Goal: Transaction & Acquisition: Book appointment/travel/reservation

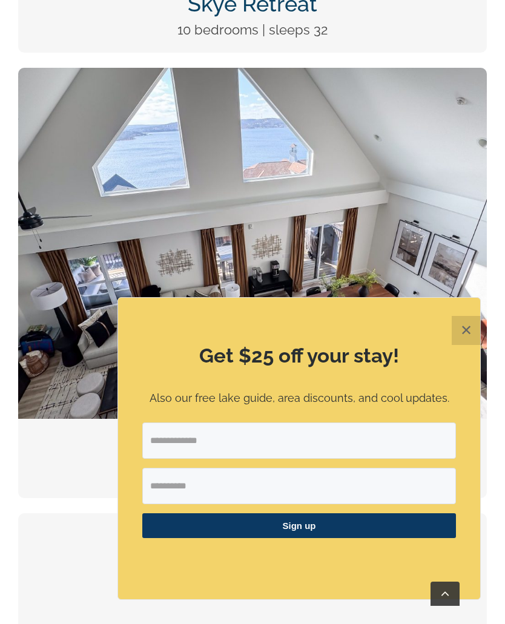
scroll to position [1150, 0]
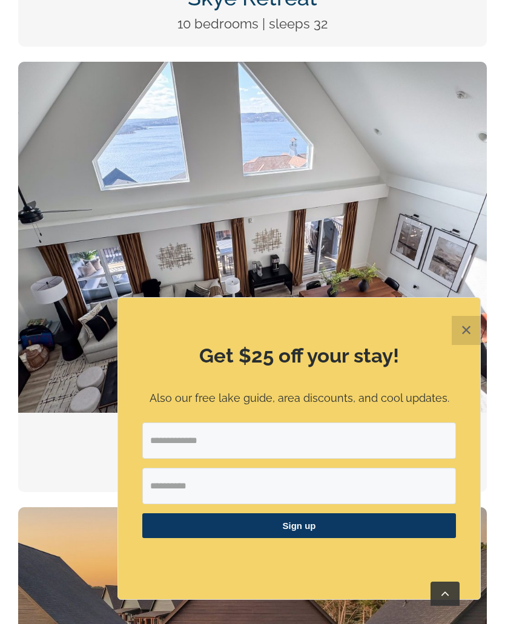
click at [466, 345] on button "✕" at bounding box center [466, 330] width 29 height 29
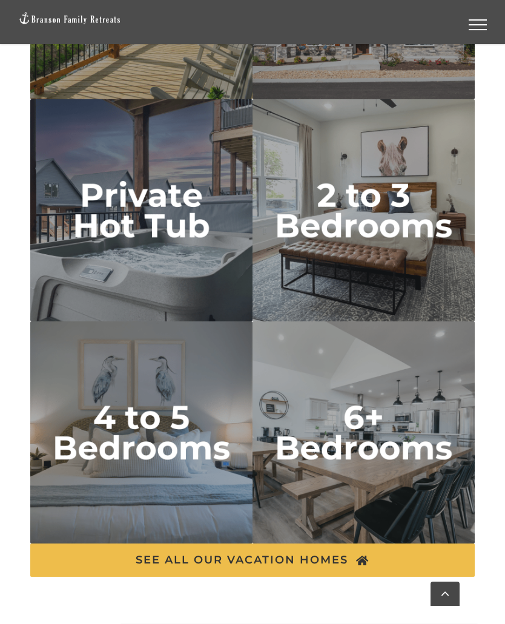
scroll to position [3940, 0]
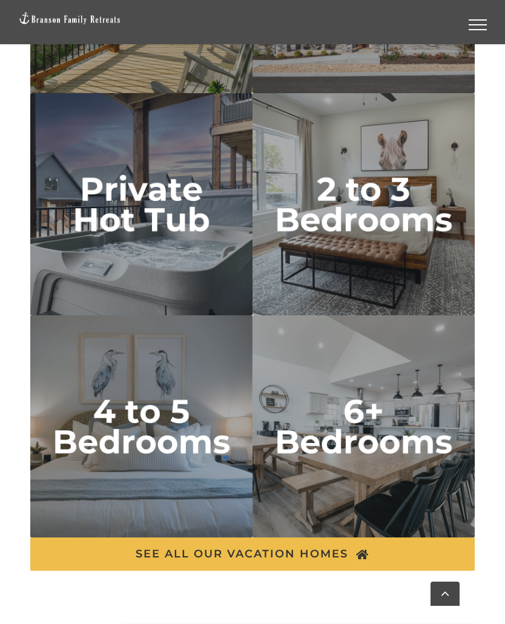
click at [321, 408] on img "6 plus bedrooms" at bounding box center [363, 426] width 222 height 222
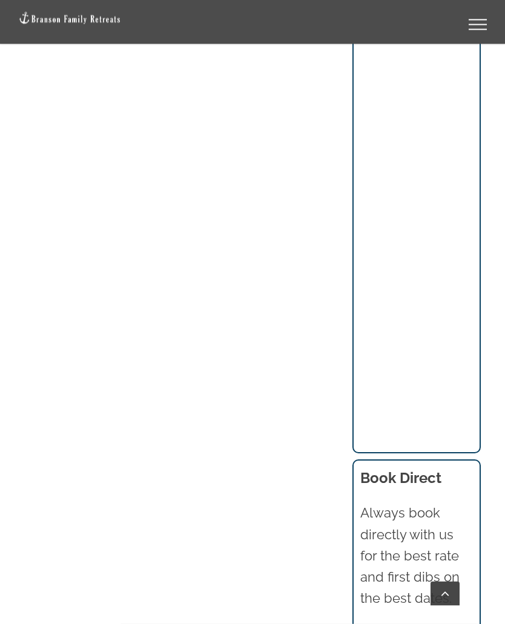
scroll to position [1128, 0]
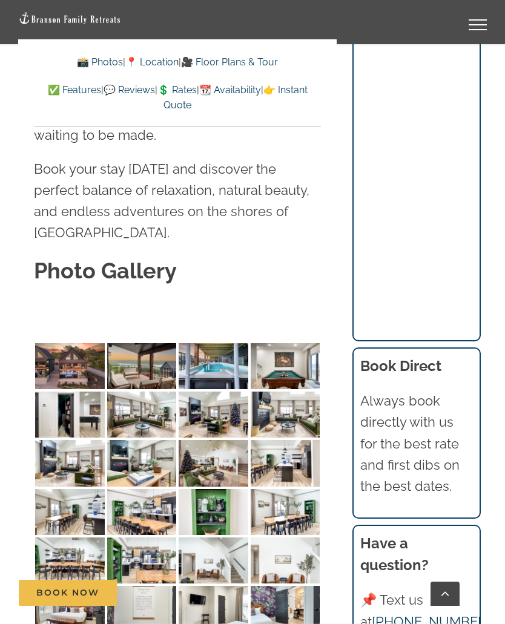
scroll to position [4196, 0]
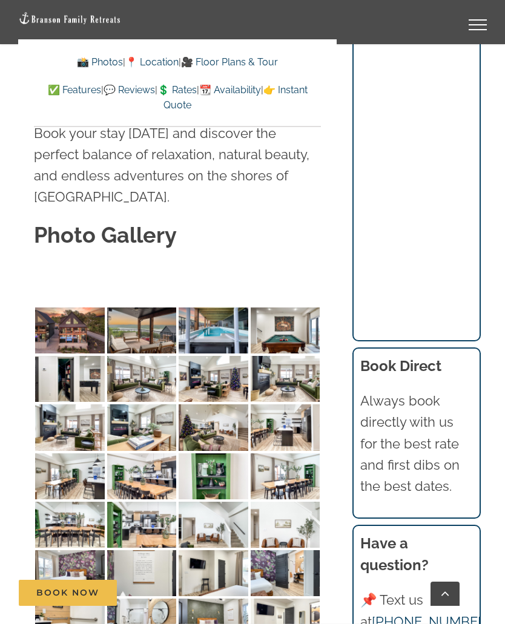
click at [60, 308] on img at bounding box center [69, 331] width 69 height 46
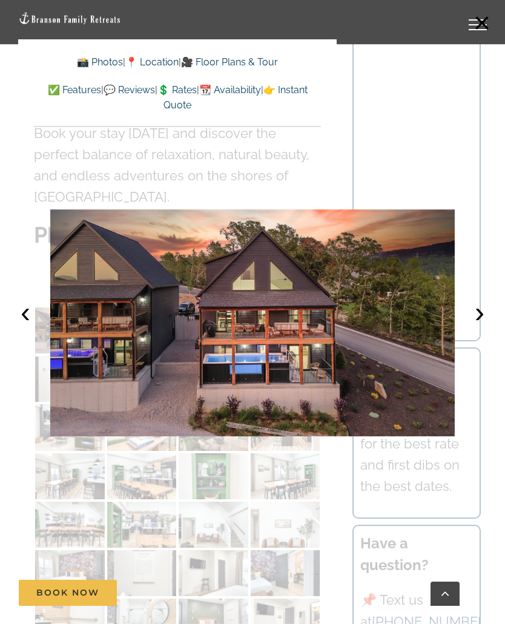
click at [483, 324] on button "›" at bounding box center [479, 312] width 27 height 27
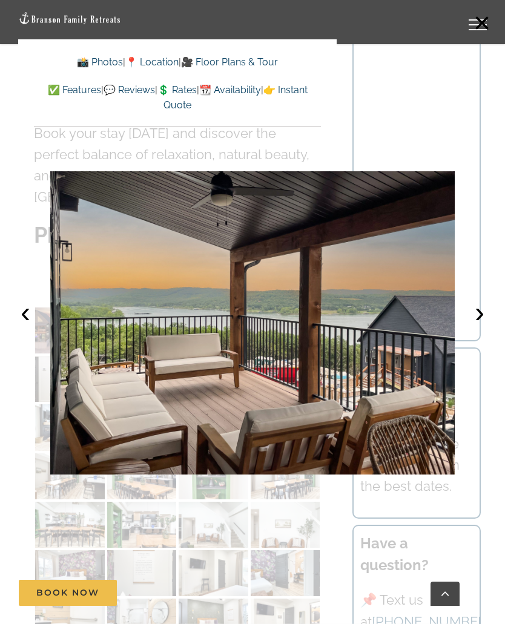
click at [488, 323] on button "›" at bounding box center [479, 312] width 27 height 27
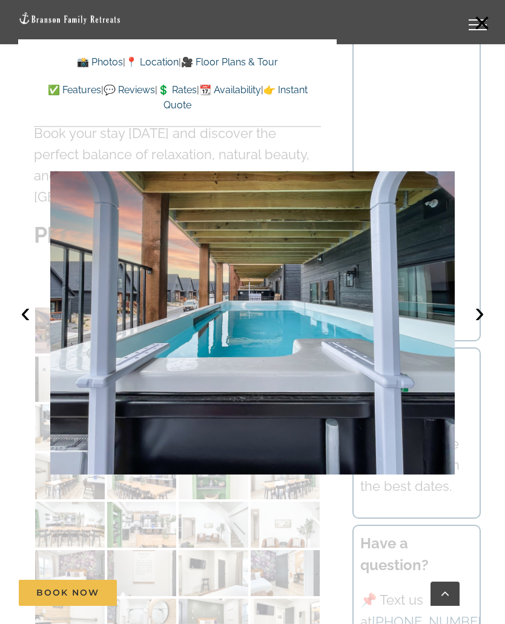
click at [481, 324] on button "›" at bounding box center [479, 312] width 27 height 27
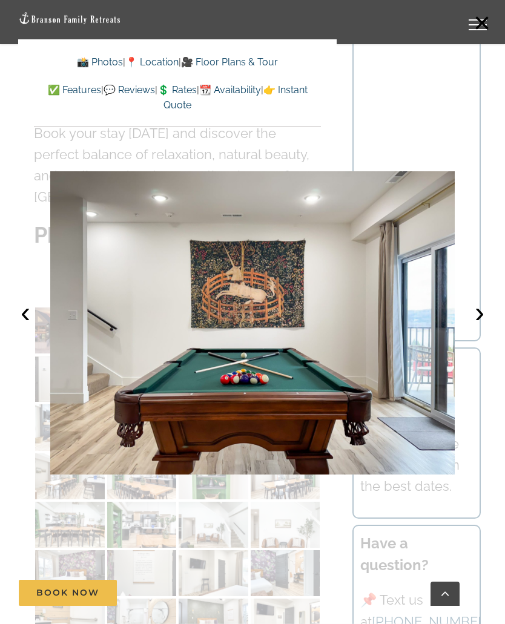
click at [481, 321] on button "›" at bounding box center [479, 312] width 27 height 27
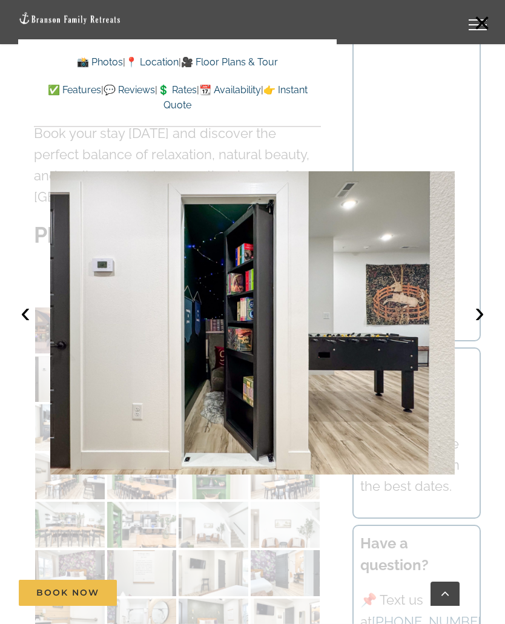
click at [482, 326] on button "›" at bounding box center [479, 312] width 27 height 27
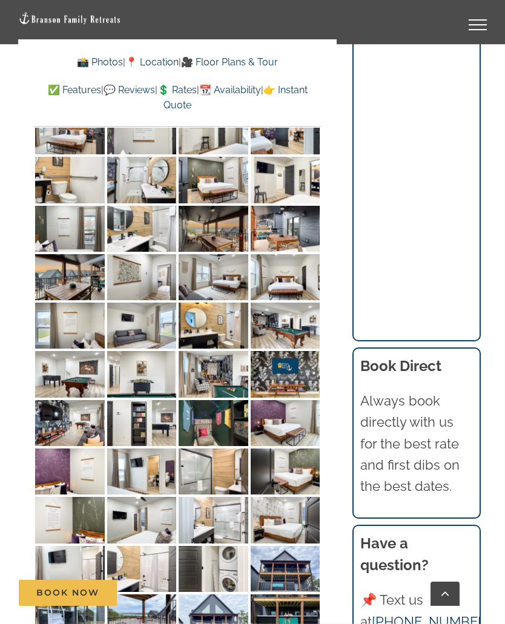
scroll to position [4639, 0]
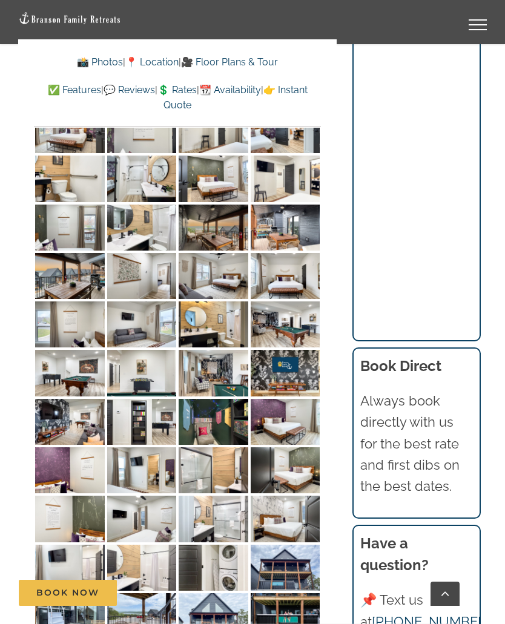
click at [267, 399] on img at bounding box center [285, 422] width 69 height 46
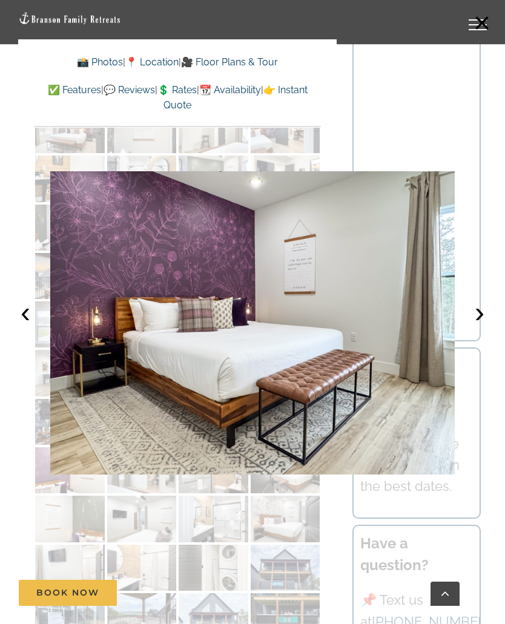
click at [487, 323] on button "›" at bounding box center [479, 312] width 27 height 27
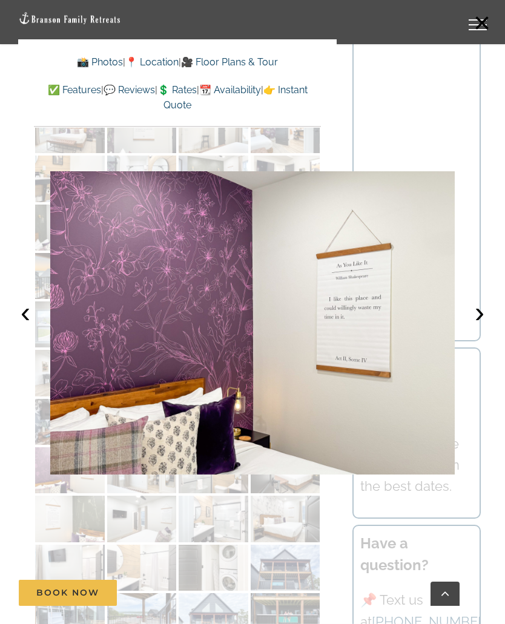
click at [483, 324] on button "›" at bounding box center [479, 312] width 27 height 27
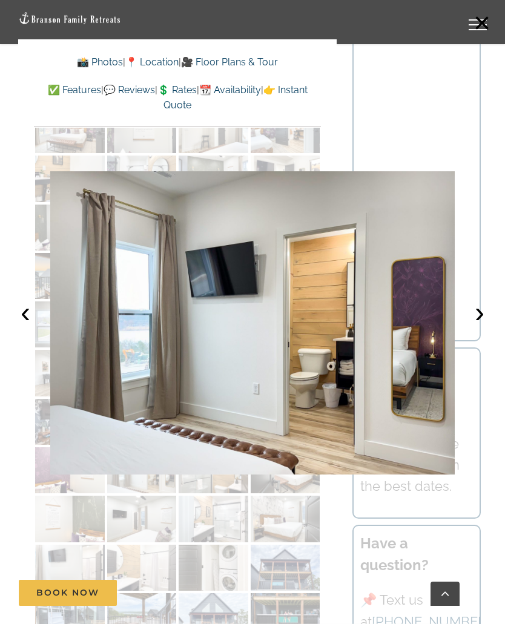
click at [483, 326] on button "›" at bounding box center [479, 312] width 27 height 27
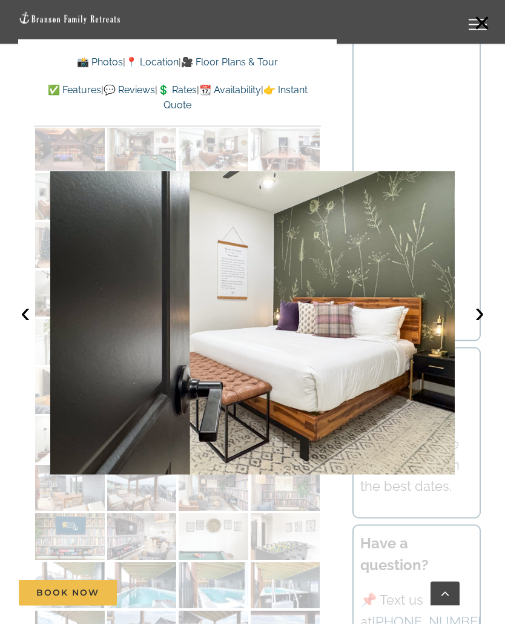
scroll to position [5332, 0]
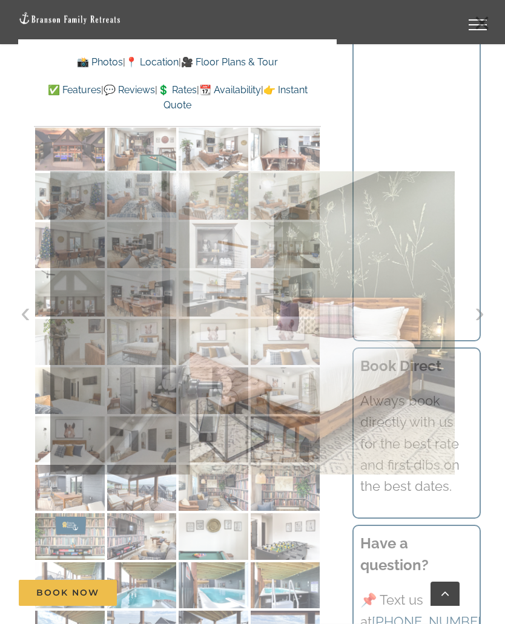
click at [134, 555] on div at bounding box center [252, 312] width 505 height 624
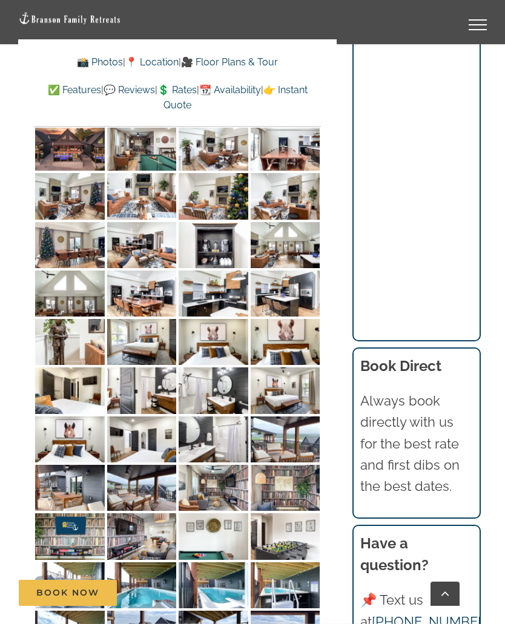
click at [160, 562] on img at bounding box center [141, 585] width 69 height 46
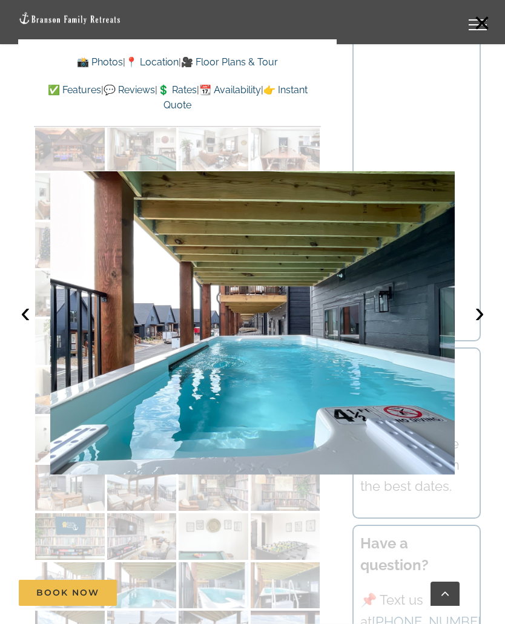
click at [484, 324] on button "›" at bounding box center [479, 312] width 27 height 27
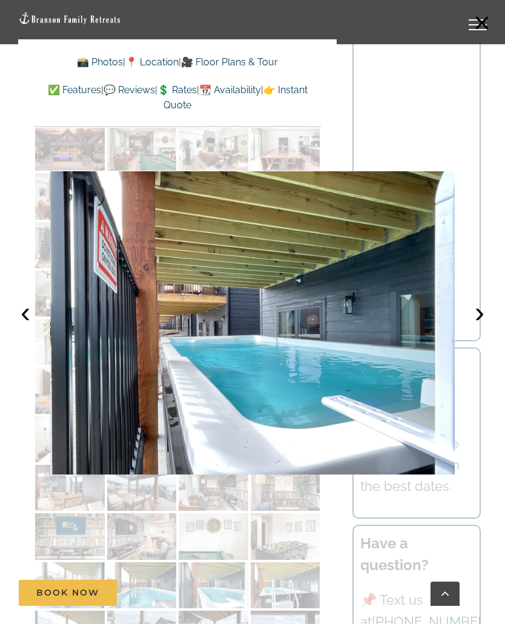
click at [483, 326] on button "›" at bounding box center [479, 312] width 27 height 27
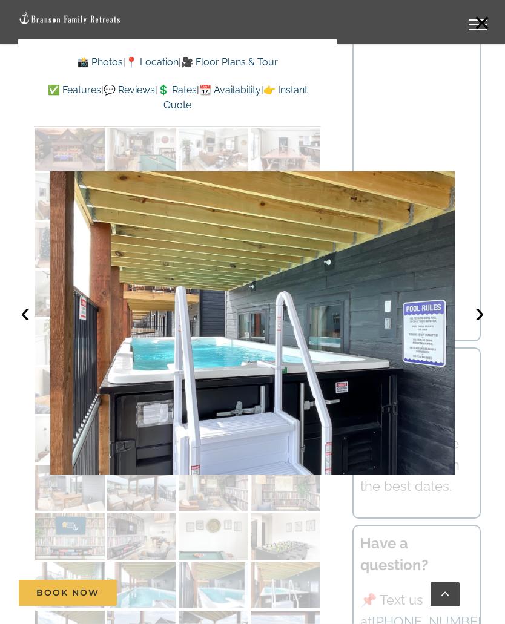
click at [485, 322] on button "›" at bounding box center [479, 312] width 27 height 27
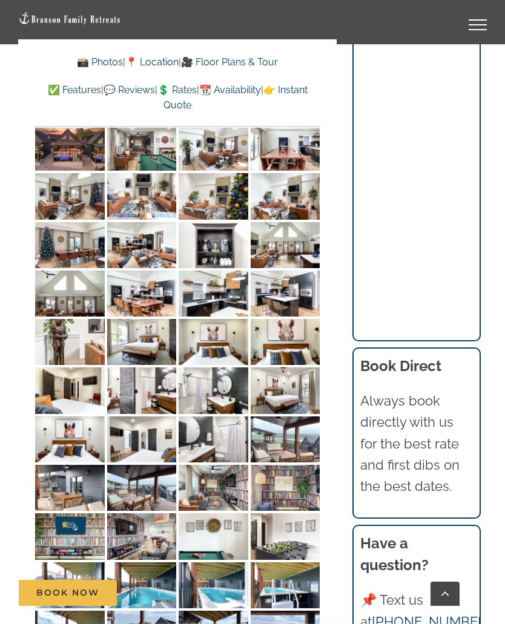
click at [41, 21] on img at bounding box center [69, 19] width 103 height 14
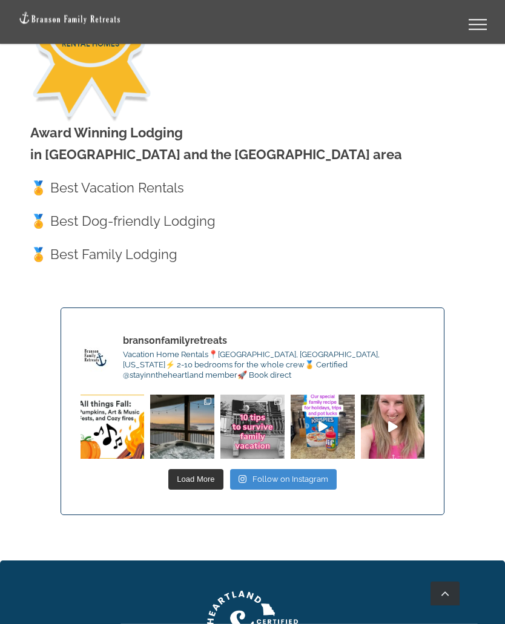
scroll to position [6249, 0]
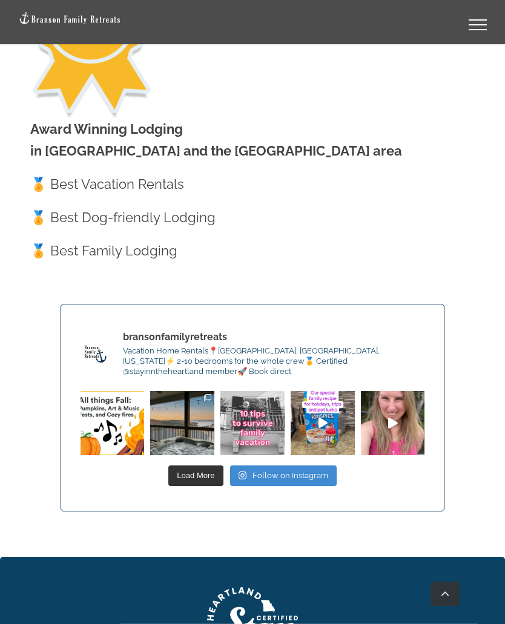
click at [265, 391] on img at bounding box center [252, 423] width 64 height 64
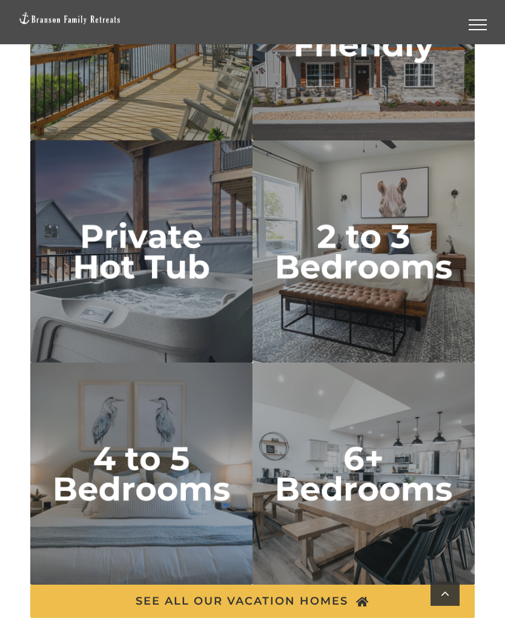
scroll to position [3888, 0]
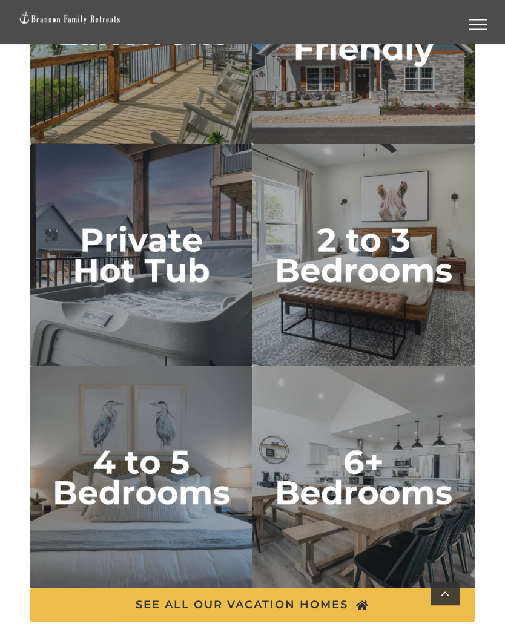
click at [372, 433] on img "6 plus bedrooms" at bounding box center [363, 478] width 222 height 222
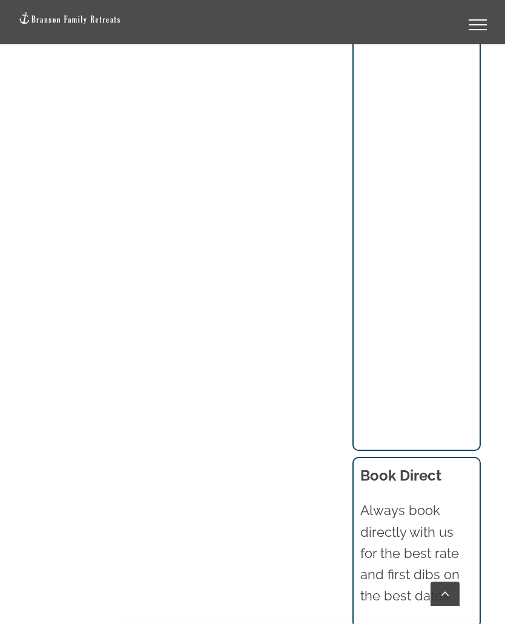
scroll to position [1119, 0]
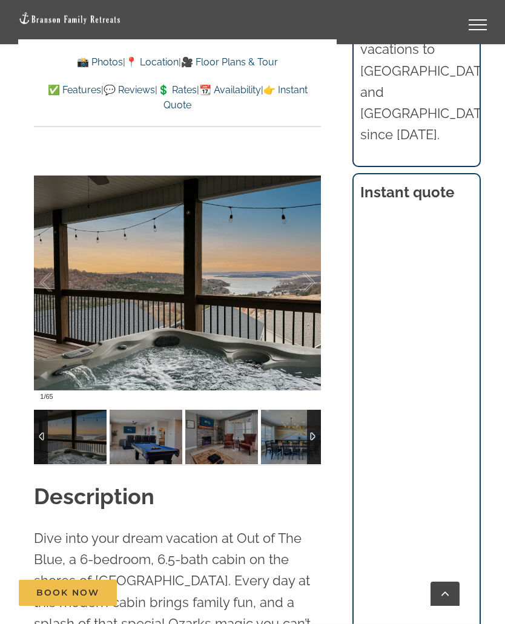
scroll to position [955, 0]
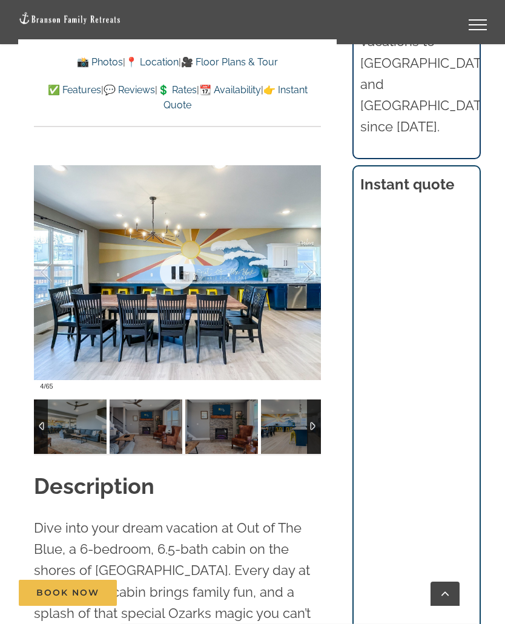
click at [320, 429] on div at bounding box center [314, 427] width 14 height 54
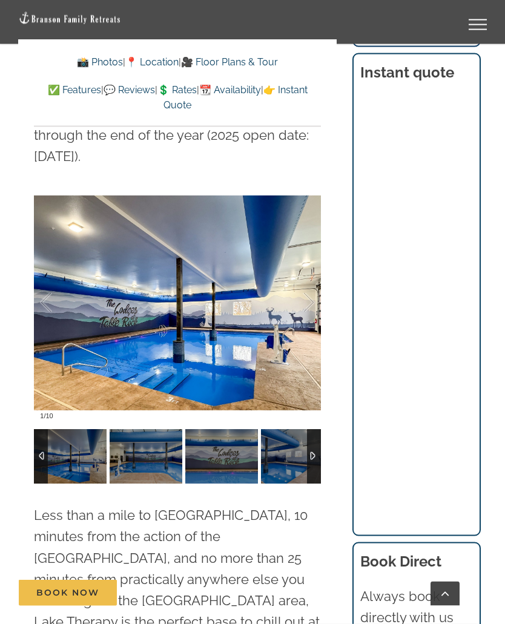
scroll to position [3593, 0]
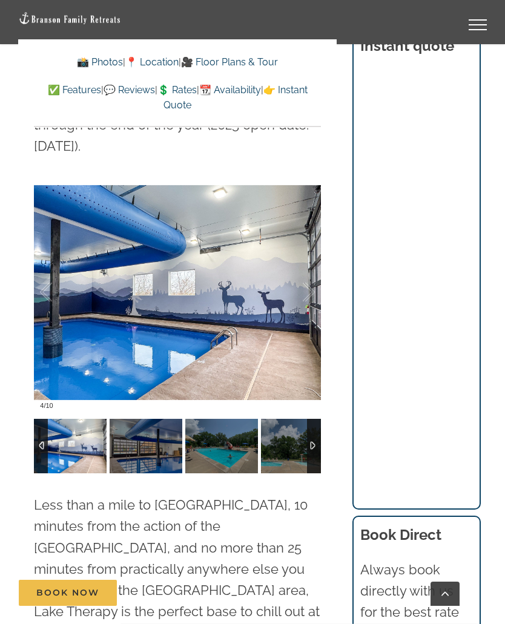
click at [321, 439] on div at bounding box center [314, 446] width 14 height 54
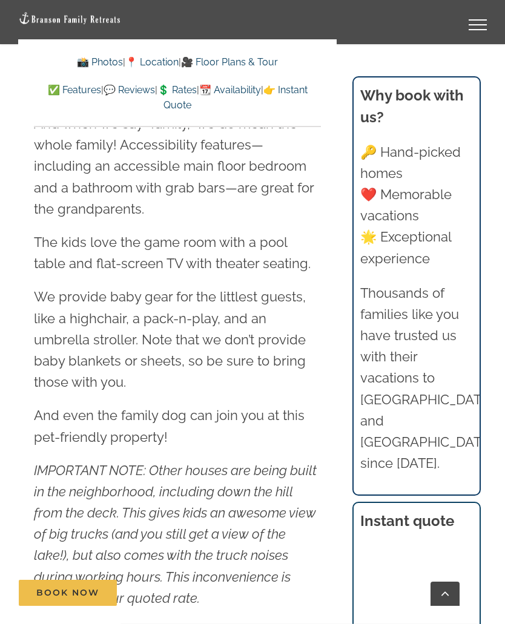
scroll to position [1617, 0]
click at [62, 15] on img at bounding box center [69, 19] width 103 height 14
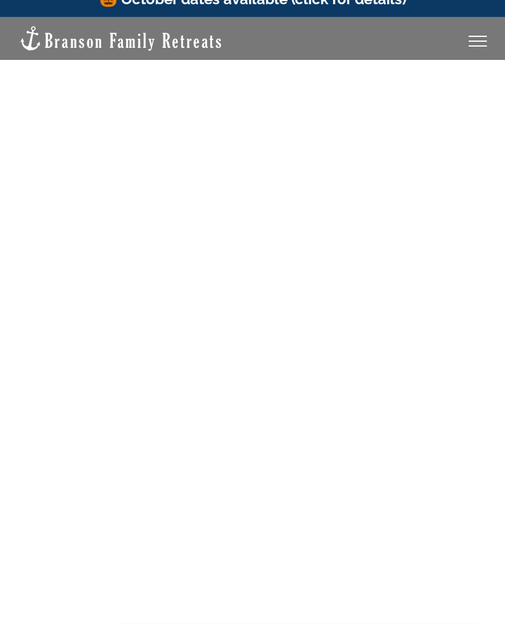
scroll to position [20, 0]
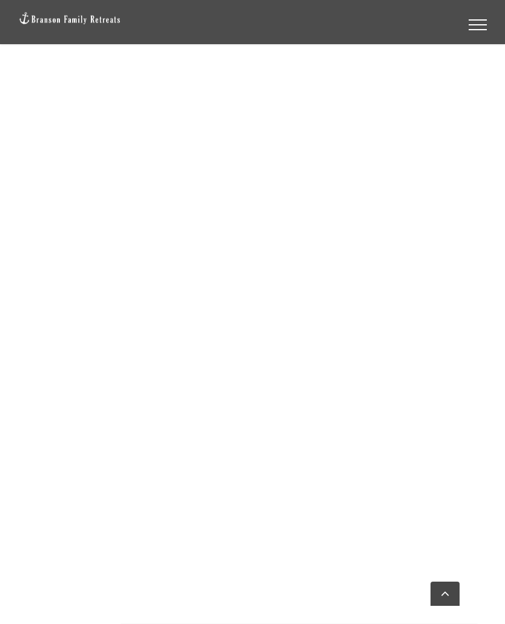
scroll to position [1102, 0]
click at [55, 21] on img at bounding box center [69, 19] width 103 height 14
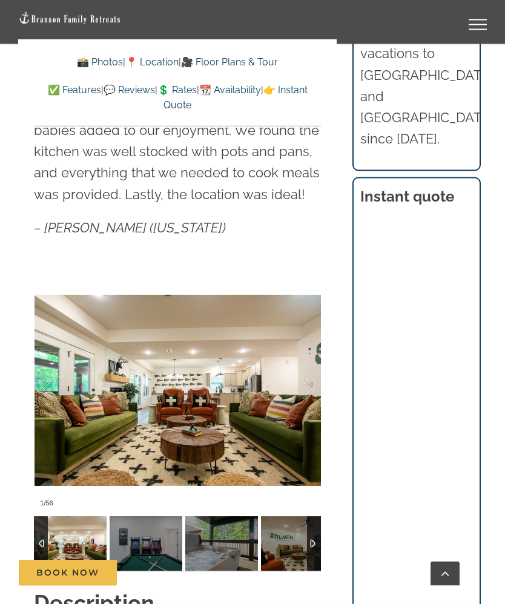
scroll to position [929, 0]
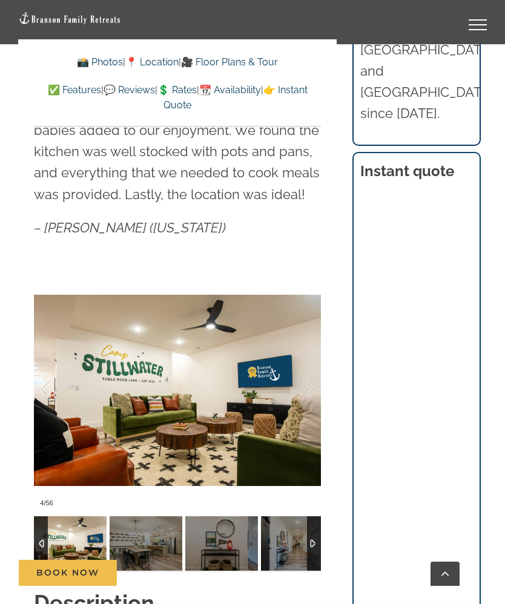
click at [320, 523] on div at bounding box center [314, 543] width 14 height 54
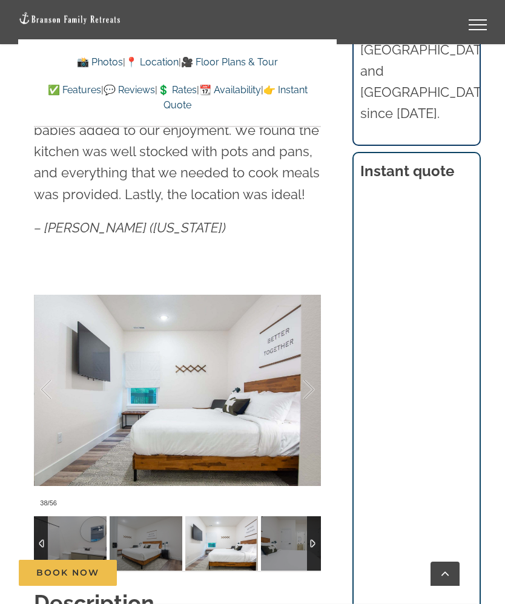
click at [318, 516] on div at bounding box center [314, 543] width 14 height 54
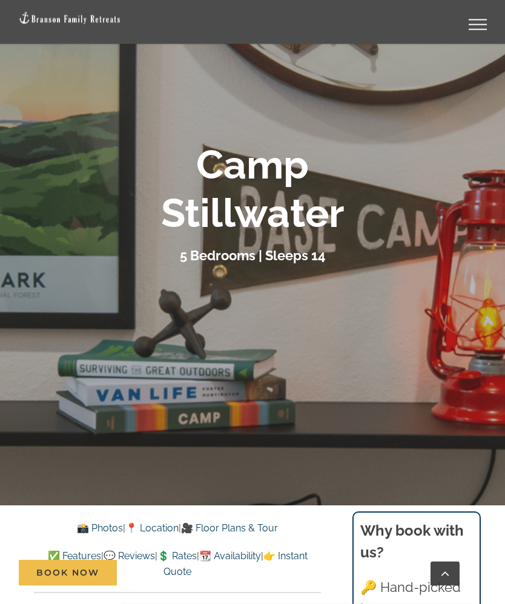
scroll to position [117, 0]
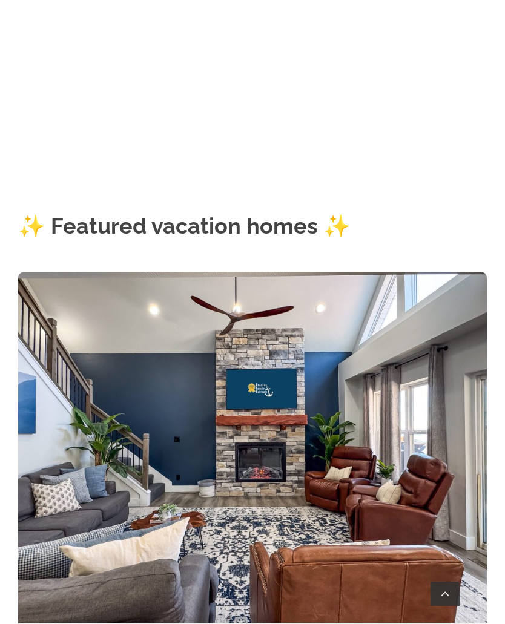
scroll to position [713, 0]
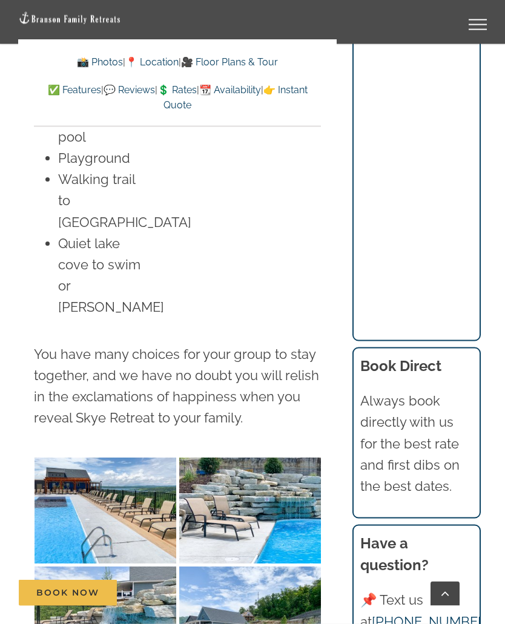
scroll to position [3768, 0]
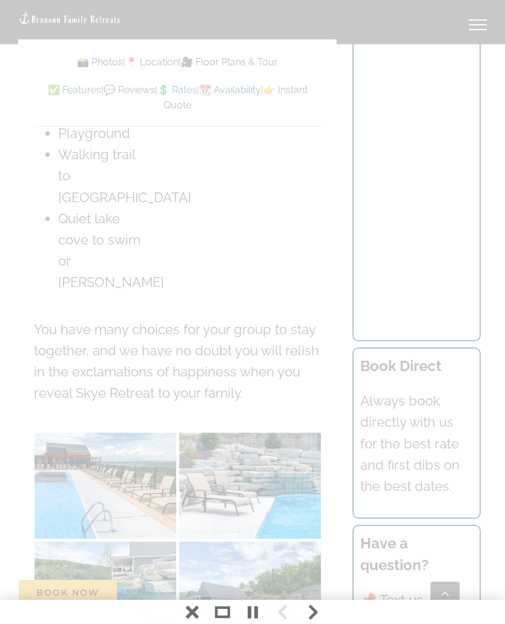
scroll to position [3790, 0]
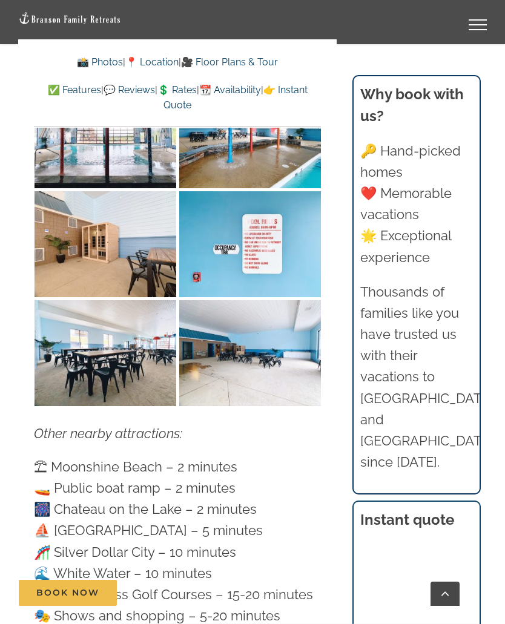
scroll to position [4794, 0]
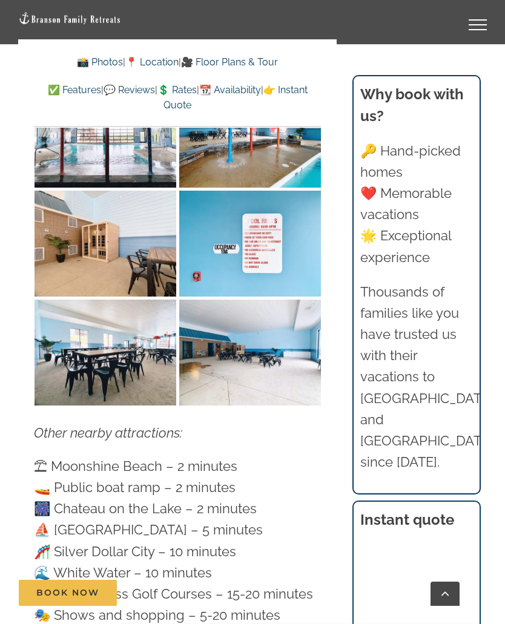
click at [143, 456] on p "⛱ [GEOGRAPHIC_DATA] – 2 minutes 🚤 Public boat ramp – 2 minutes 🎆 [GEOGRAPHIC_DA…" at bounding box center [177, 552] width 287 height 192
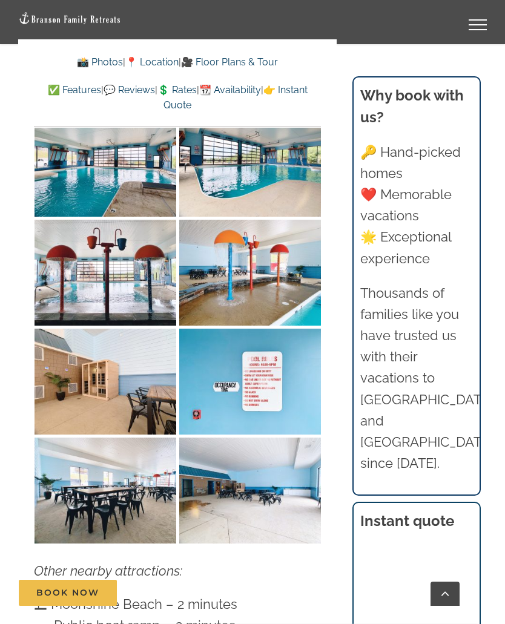
scroll to position [4656, 0]
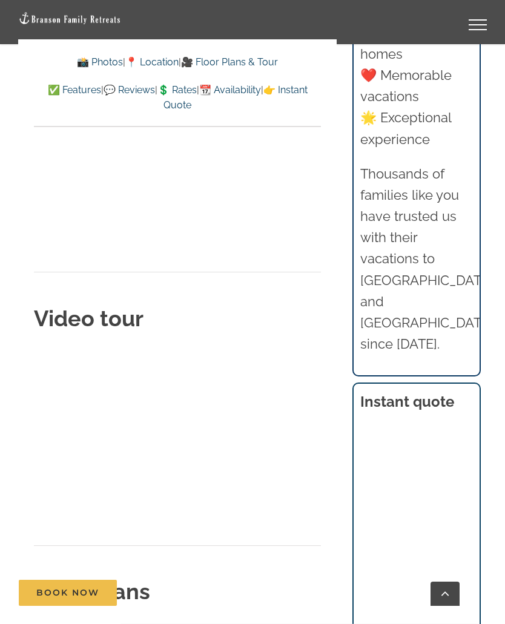
scroll to position [5533, 0]
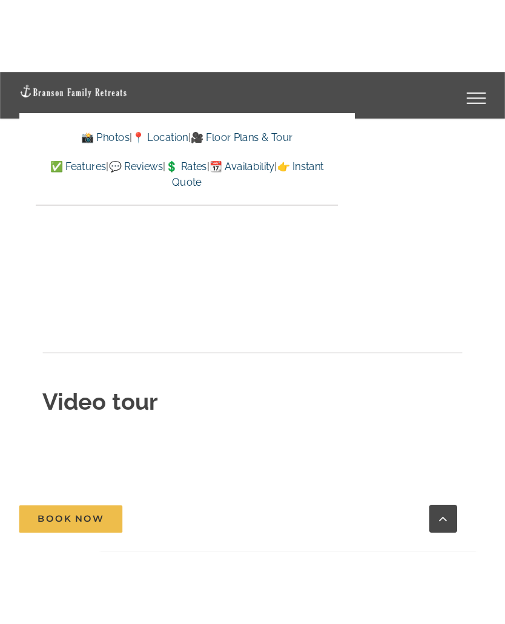
scroll to position [5568, 0]
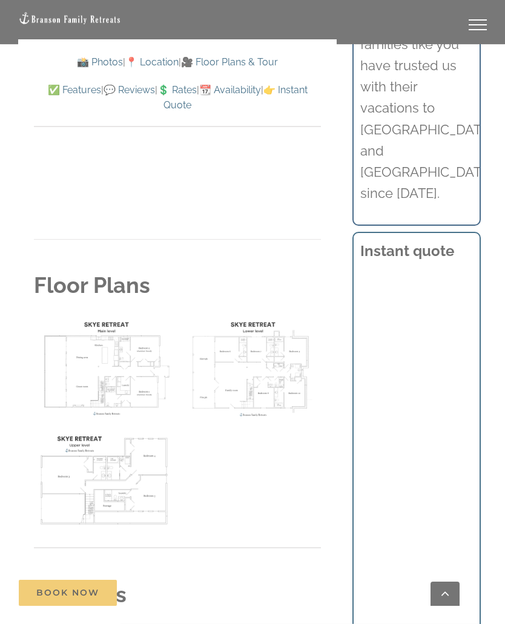
click at [6, 268] on div at bounding box center [252, 312] width 505 height 624
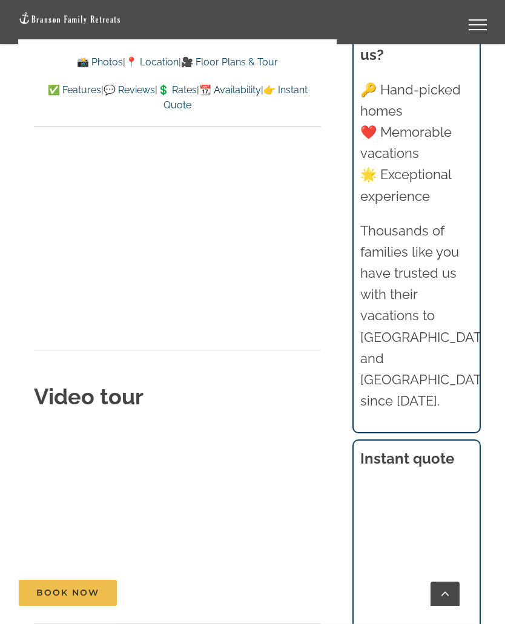
scroll to position [5453, 0]
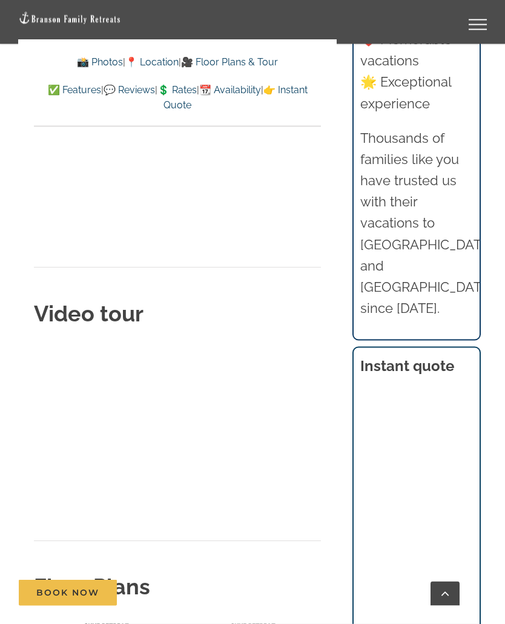
scroll to position [5559, 0]
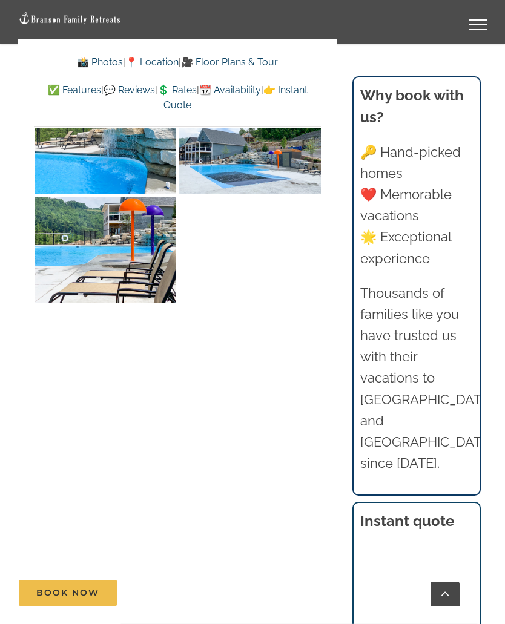
scroll to position [4243, 0]
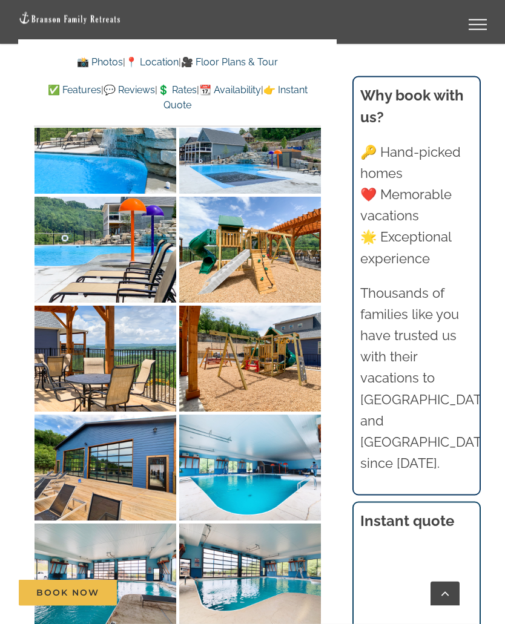
click at [66, 23] on img at bounding box center [69, 19] width 103 height 14
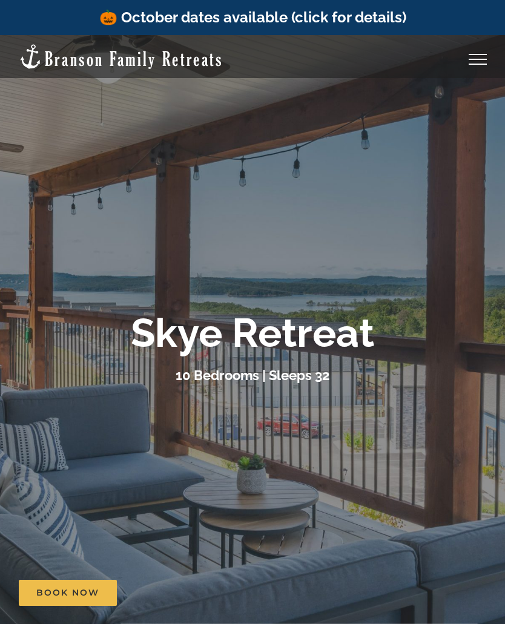
scroll to position [4243, 0]
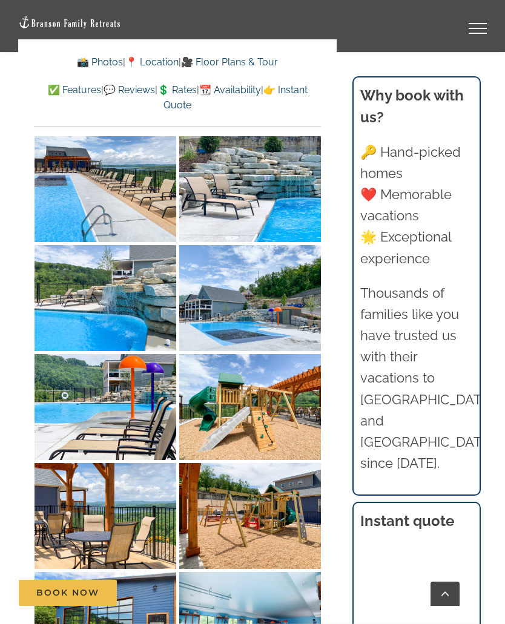
scroll to position [4085, 0]
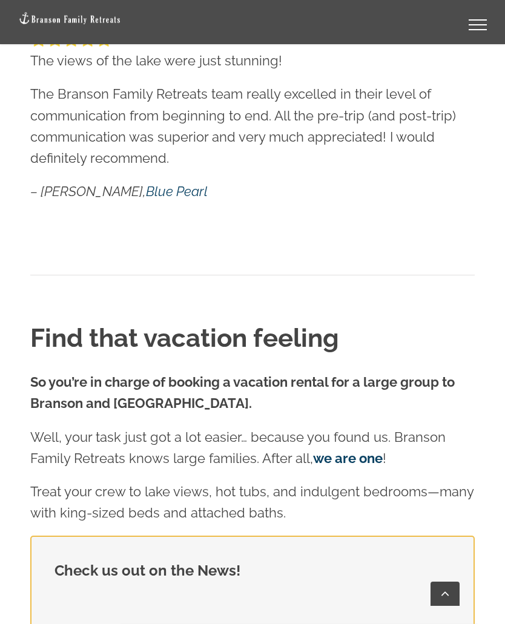
scroll to position [2225, 0]
